Goal: Information Seeking & Learning: Learn about a topic

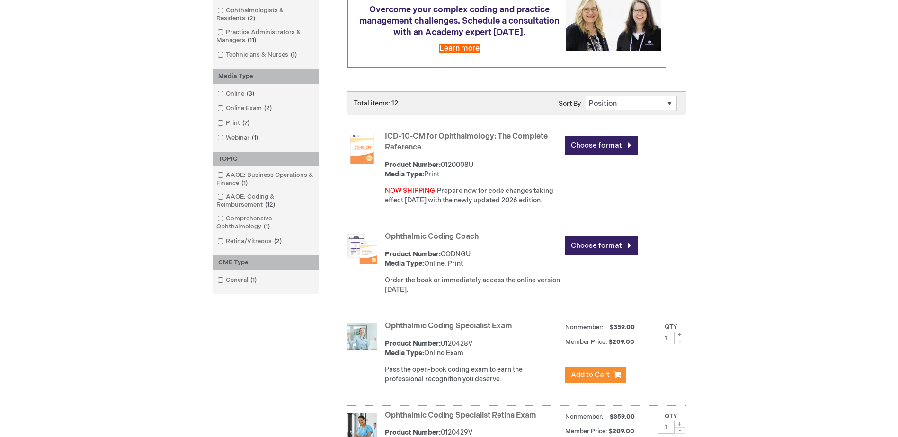
scroll to position [189, 0]
click at [612, 145] on link "Choose format" at bounding box center [601, 145] width 73 height 18
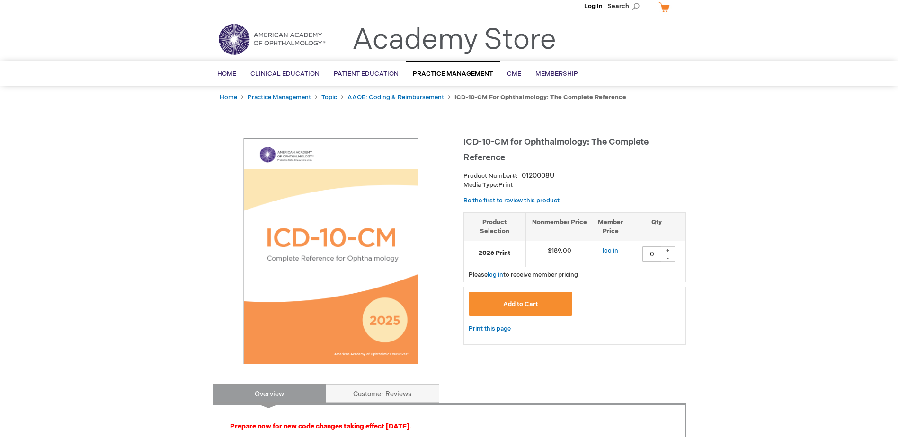
scroll to position [7, 0]
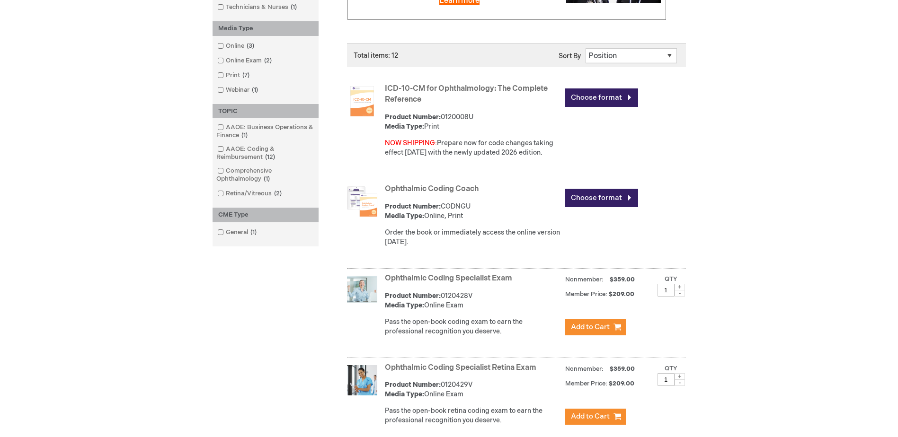
scroll to position [284, 0]
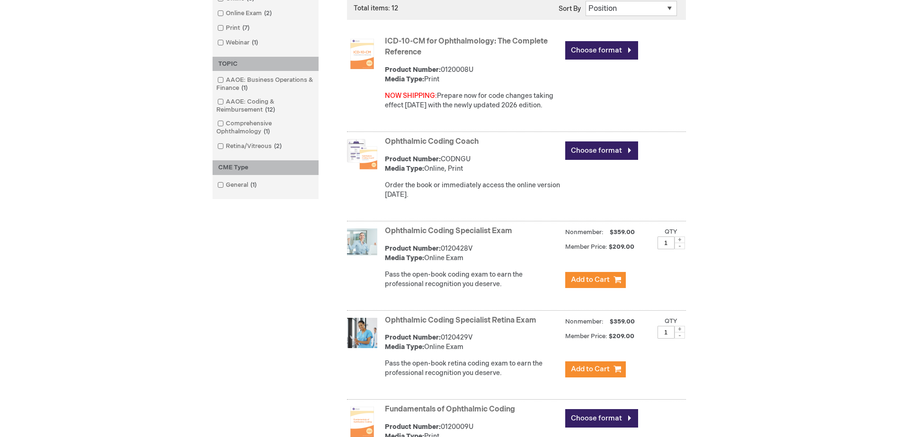
click at [424, 138] on link "Ophthalmic Coding Coach" at bounding box center [432, 141] width 94 height 9
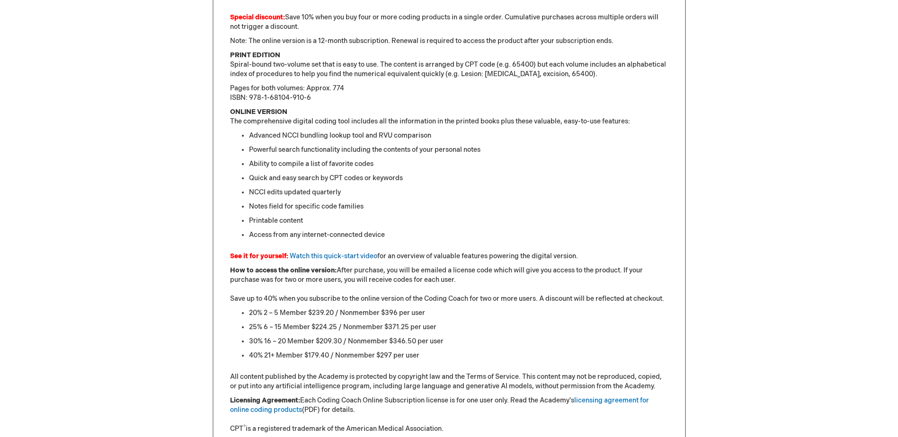
scroll to position [615, 0]
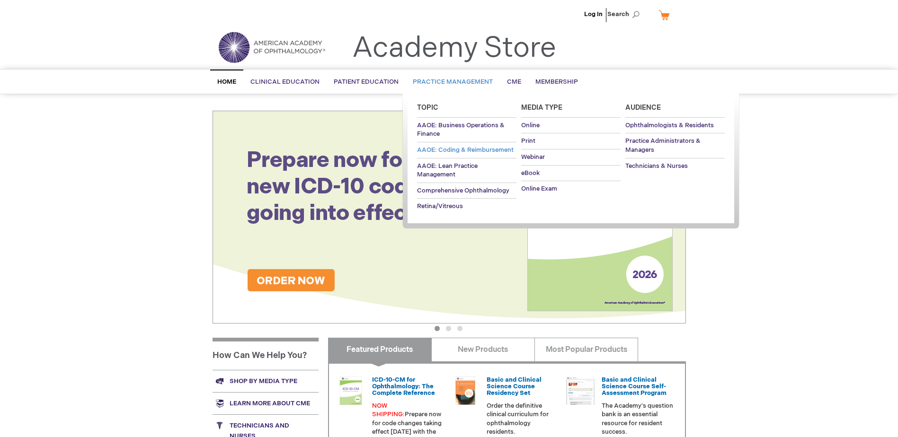
click at [447, 148] on span "AAOE: Coding & Reimbursement" at bounding box center [465, 150] width 97 height 8
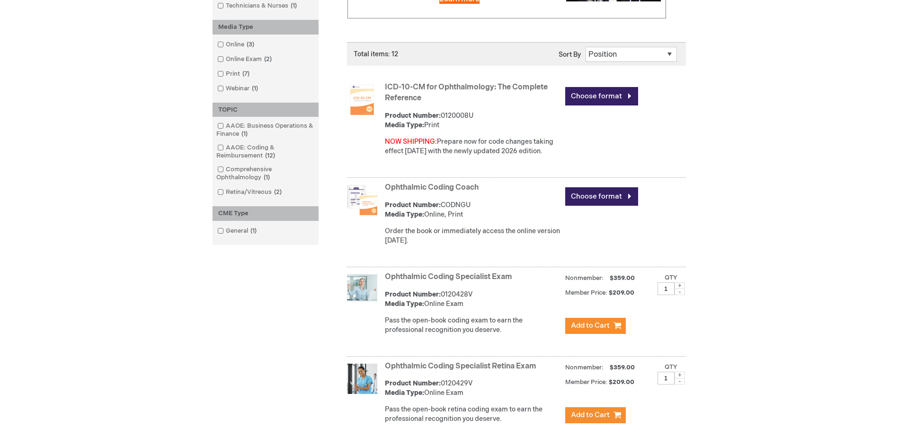
scroll to position [379, 0]
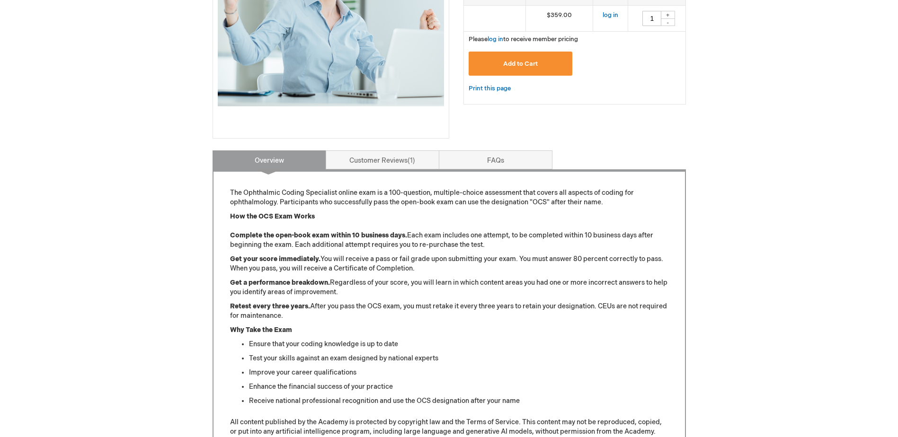
scroll to position [237, 0]
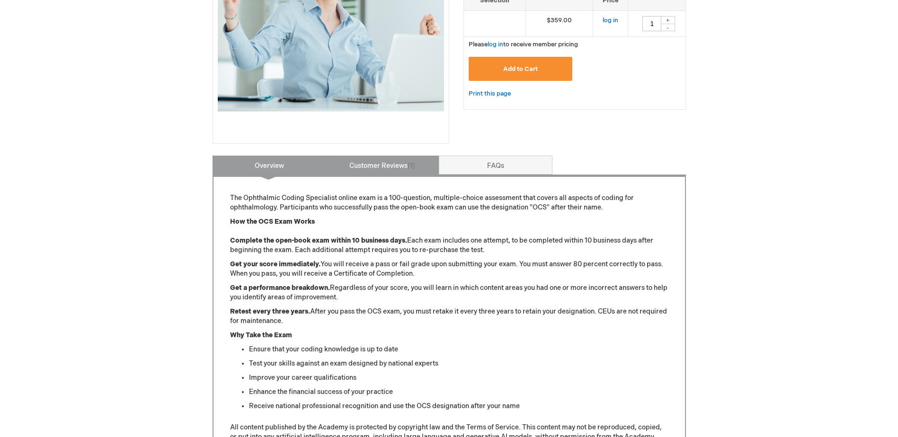
click at [399, 171] on link "Customer Reviews 1" at bounding box center [383, 165] width 114 height 19
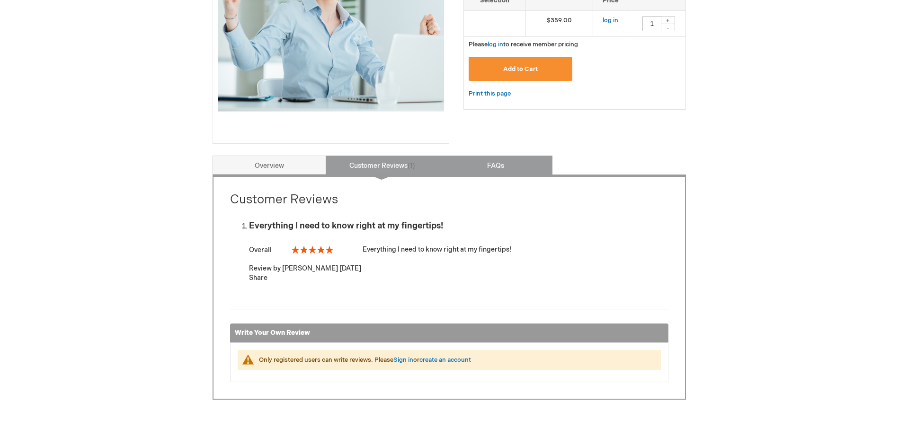
click at [472, 161] on link "FAQs" at bounding box center [496, 165] width 114 height 19
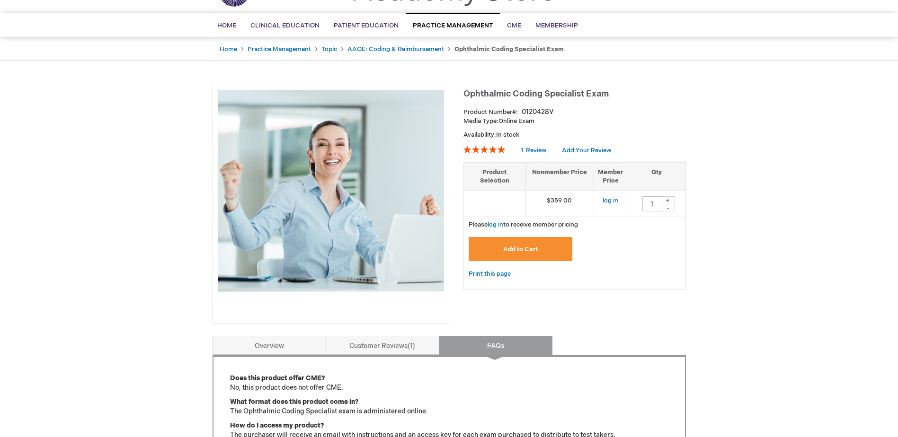
scroll to position [0, 0]
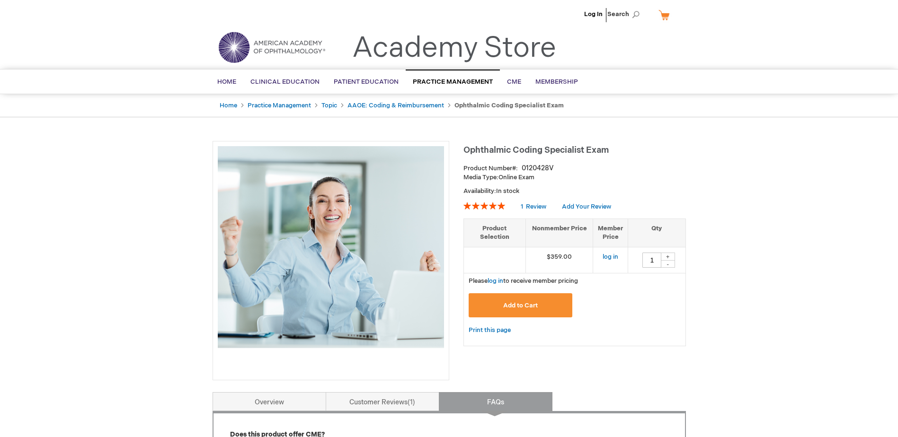
click at [276, 53] on img at bounding box center [272, 47] width 114 height 34
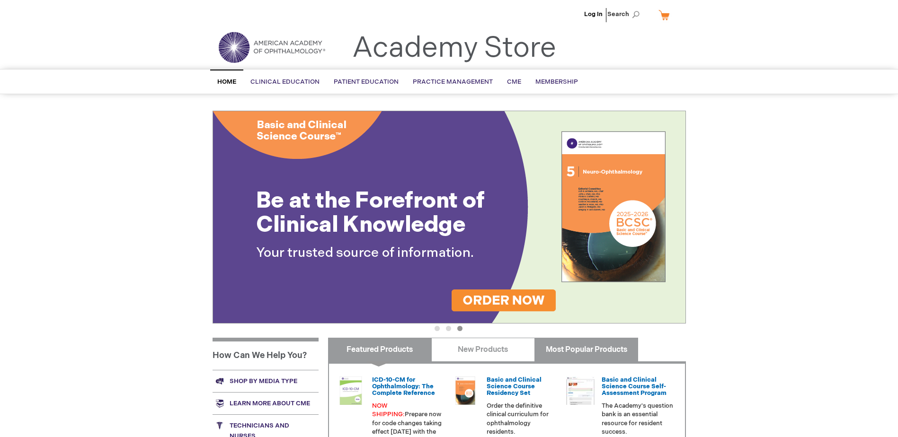
click at [590, 350] on link "Most Popular Products" at bounding box center [586, 350] width 104 height 24
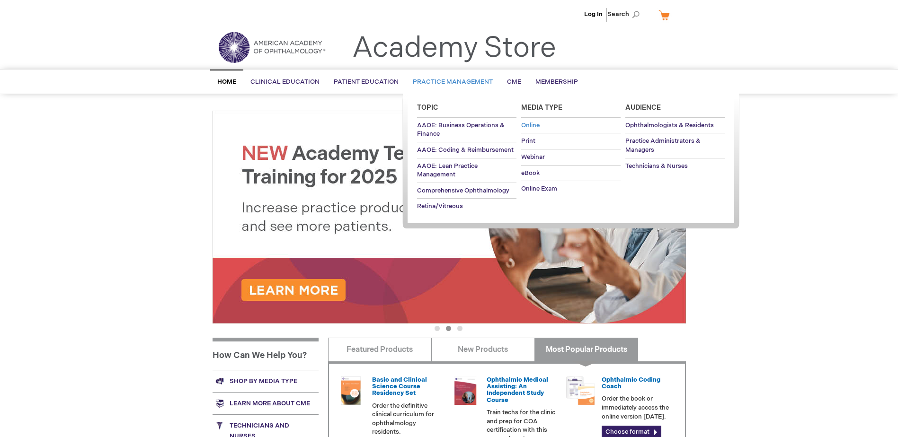
click at [525, 124] on span "Online" at bounding box center [530, 126] width 18 height 8
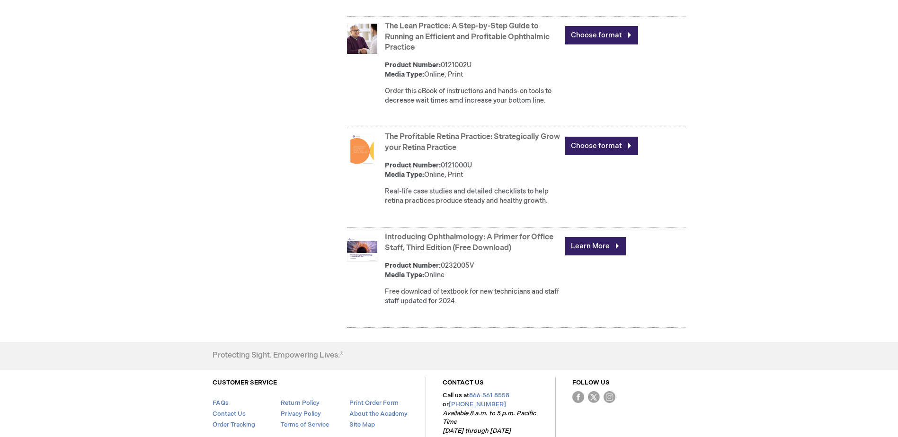
scroll to position [568, 0]
click at [597, 252] on link "Learn More" at bounding box center [595, 246] width 61 height 18
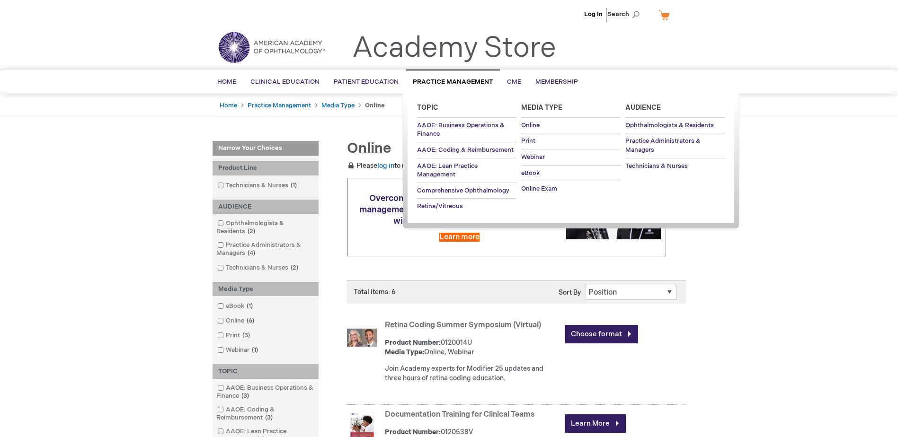
click at [440, 75] on link "Practice Management" at bounding box center [453, 82] width 94 height 24
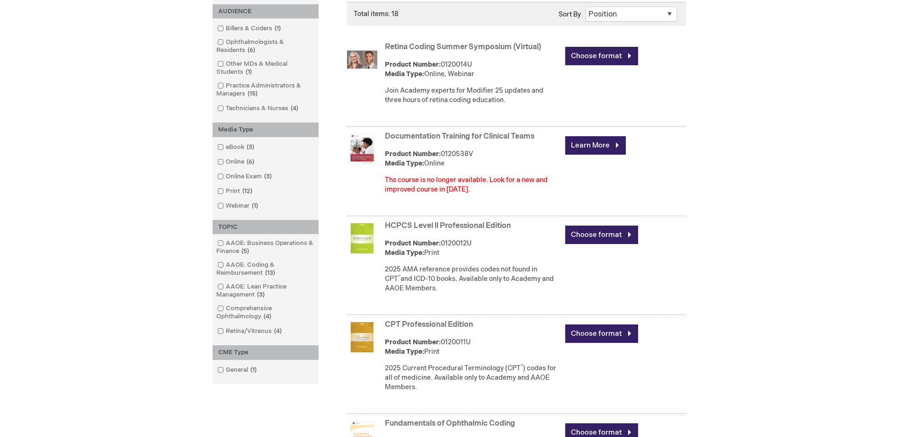
scroll to position [284, 0]
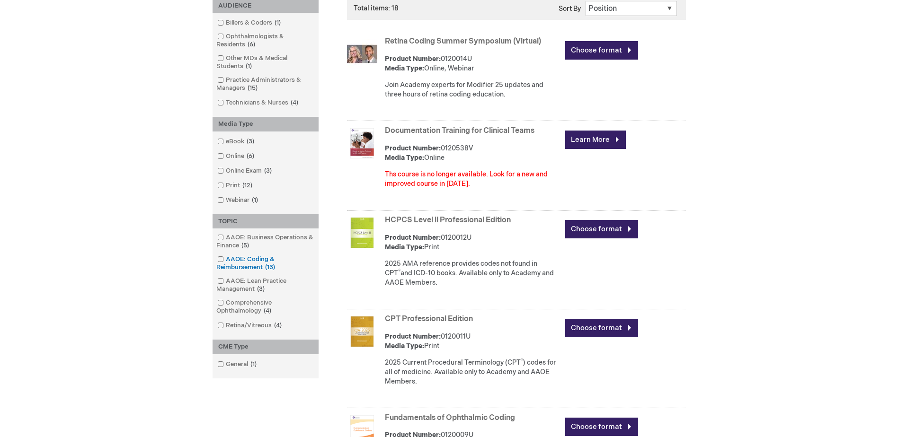
click at [226, 259] on span at bounding box center [226, 260] width 0 height 8
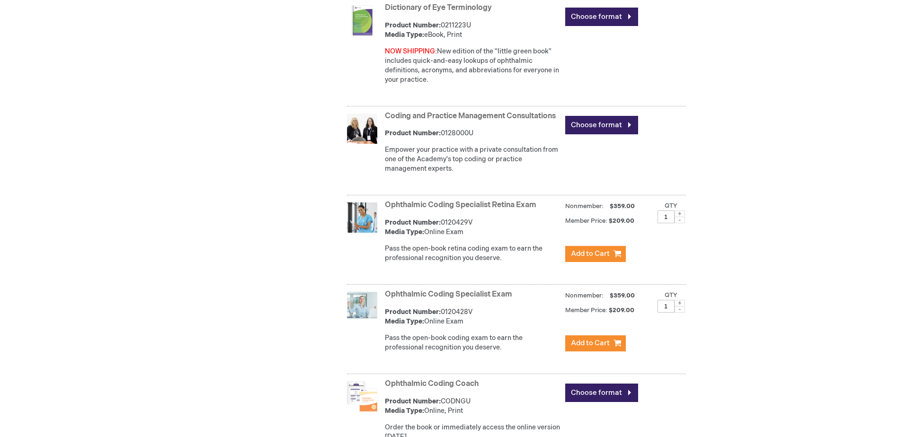
scroll to position [1089, 0]
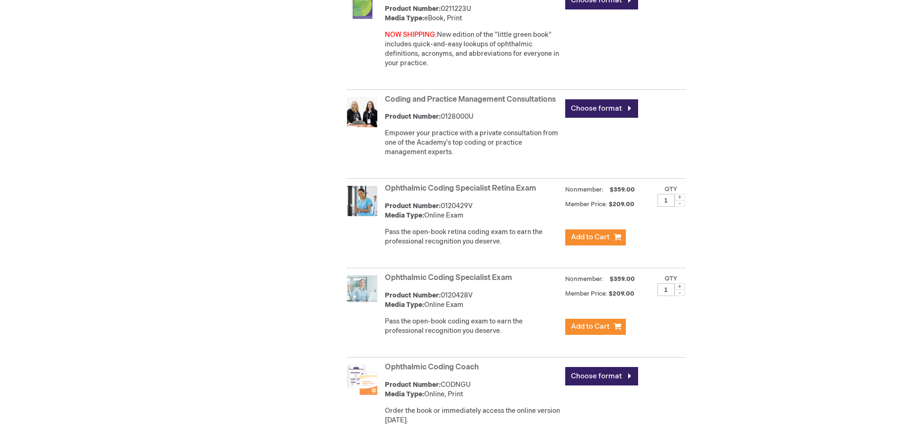
click at [398, 283] on link "Ophthalmic Coding Specialist Exam" at bounding box center [448, 278] width 127 height 9
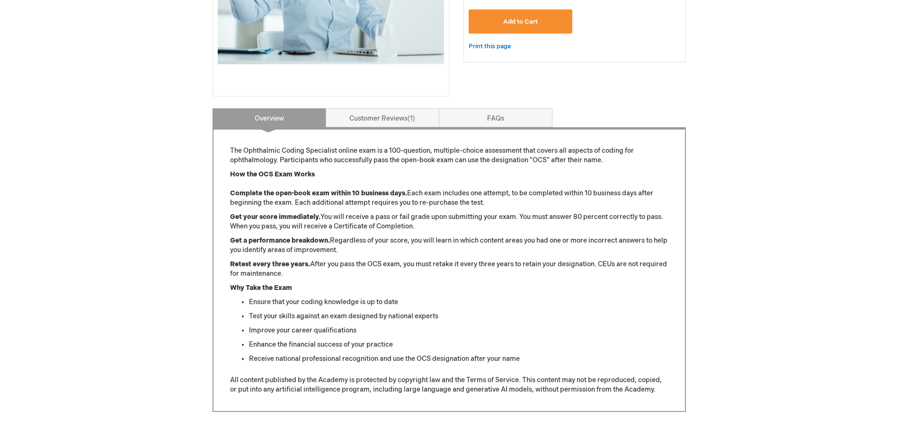
scroll to position [379, 0]
